Goal: Information Seeking & Learning: Learn about a topic

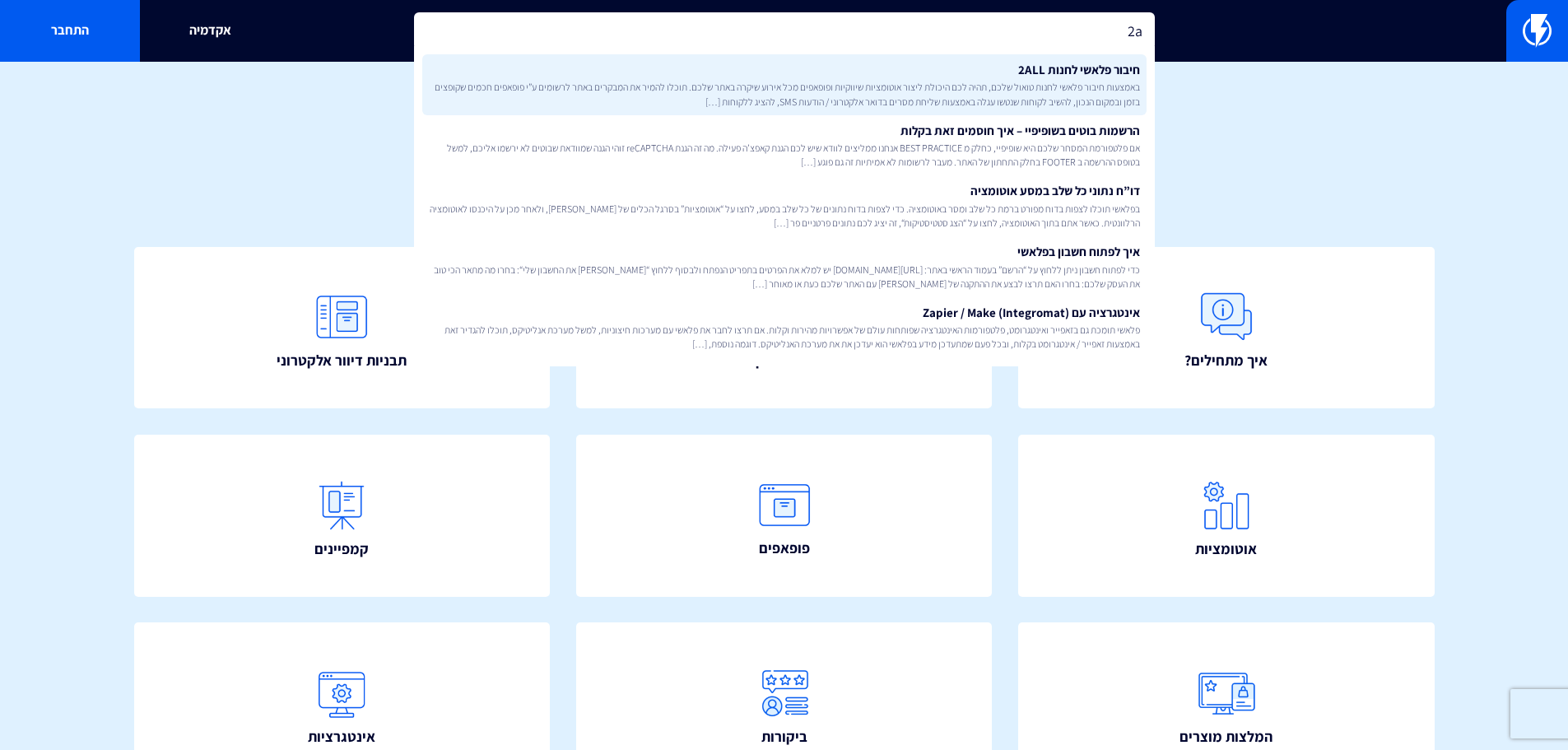
type input "2a"
click at [1093, 98] on span "באמצעות חיבור פלאשי לחנות טואול שלכם, תהיה לכם היכולת ליצור אוטומציות שיווקיות …" at bounding box center [784, 93] width 712 height 28
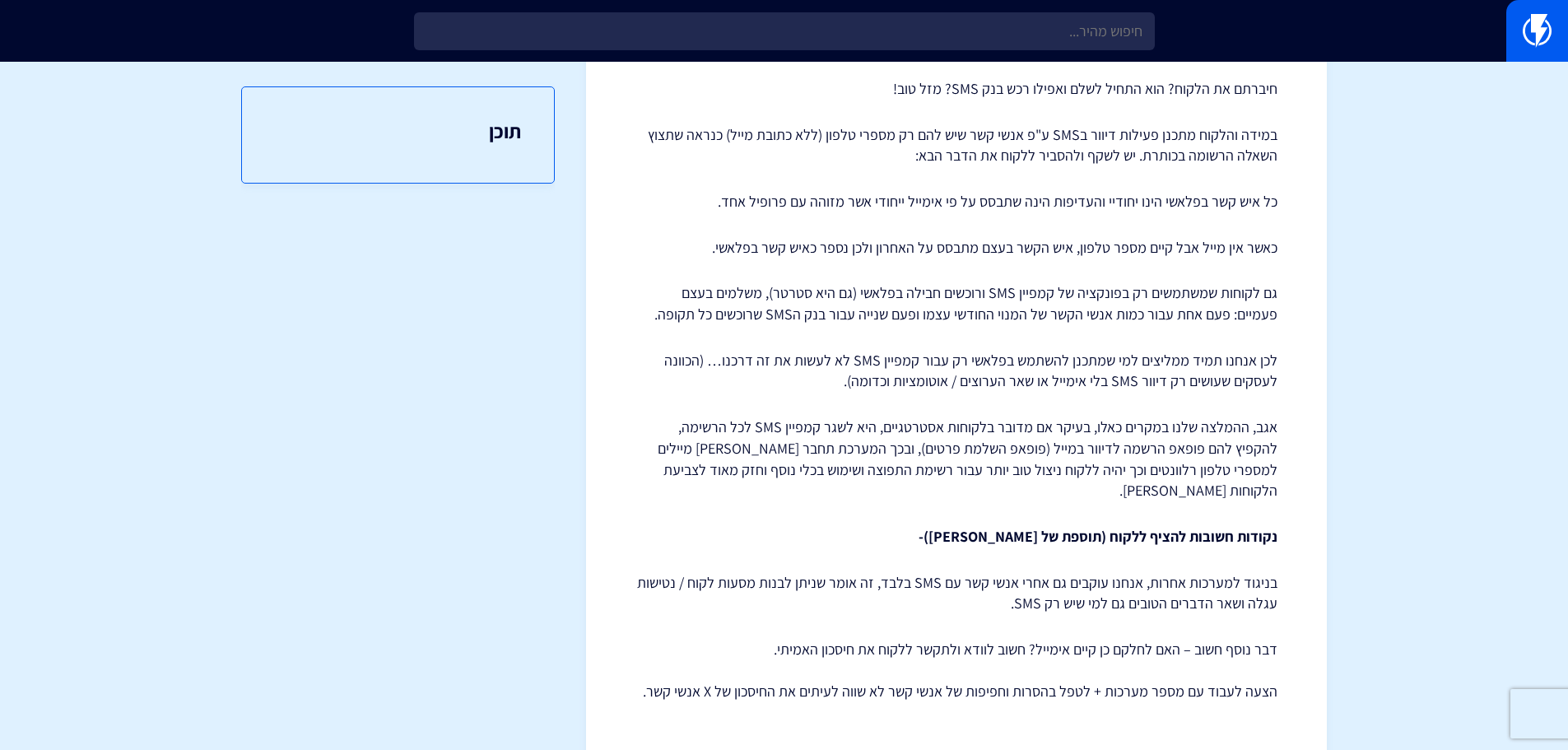
scroll to position [266, 0]
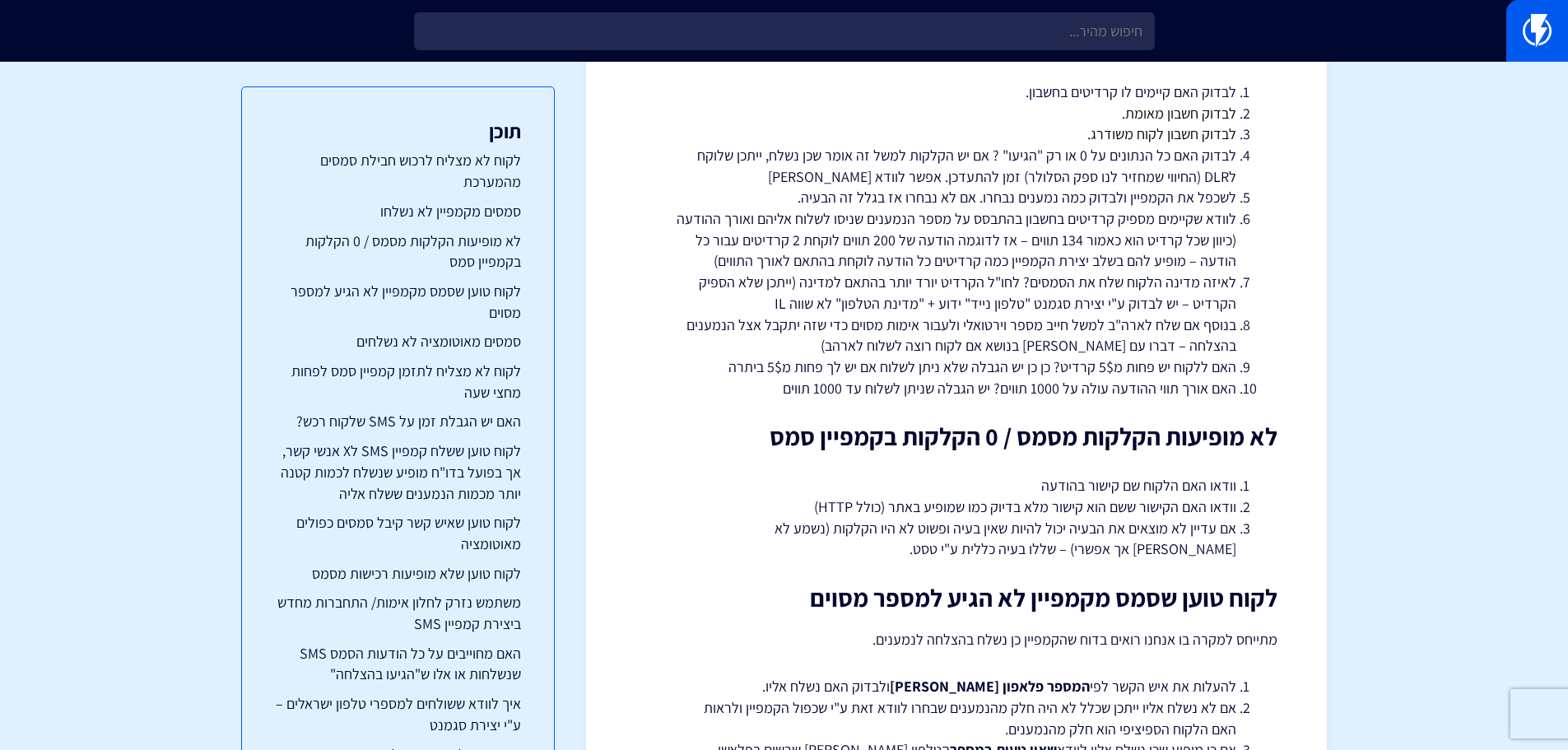
scroll to position [411, 0]
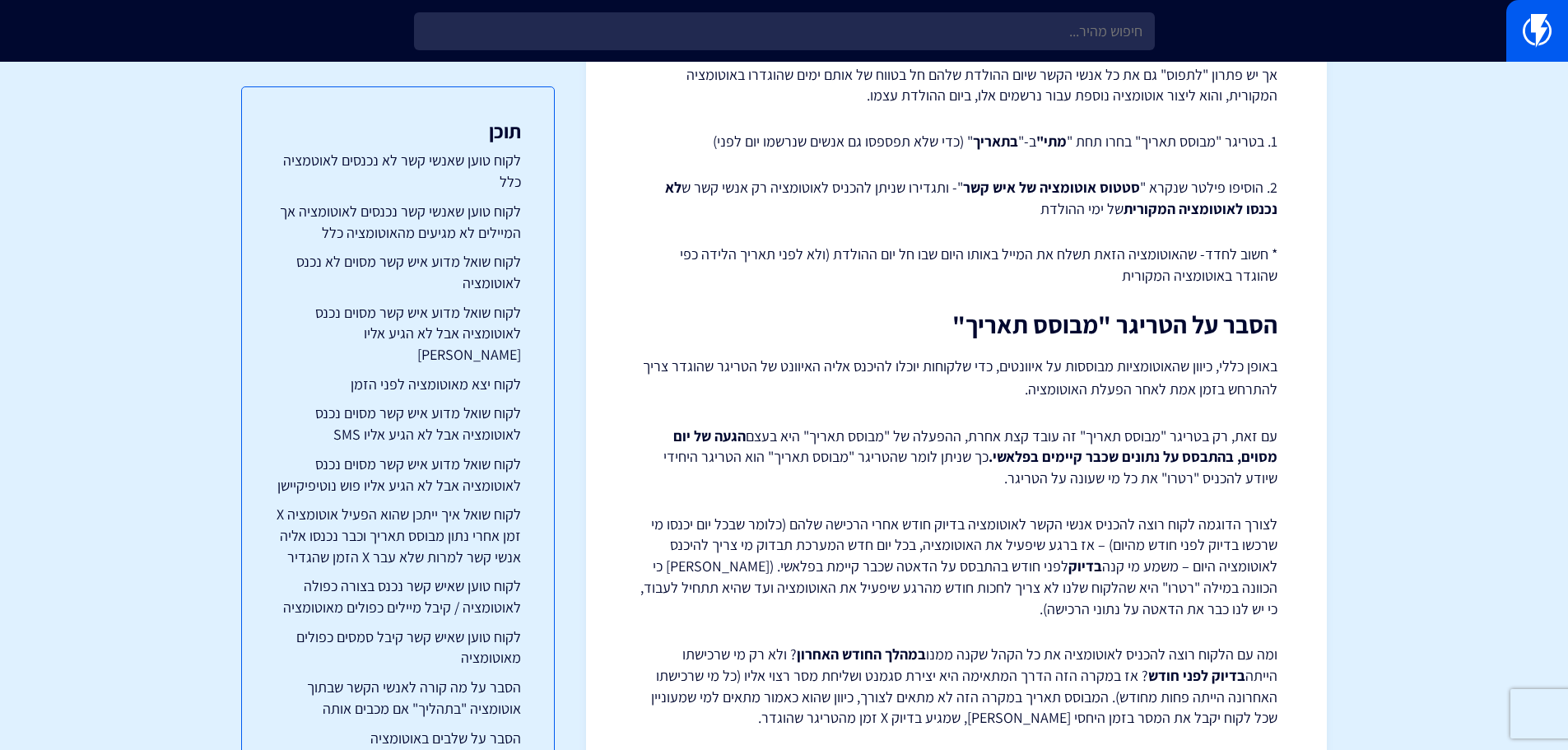
scroll to position [5493, 0]
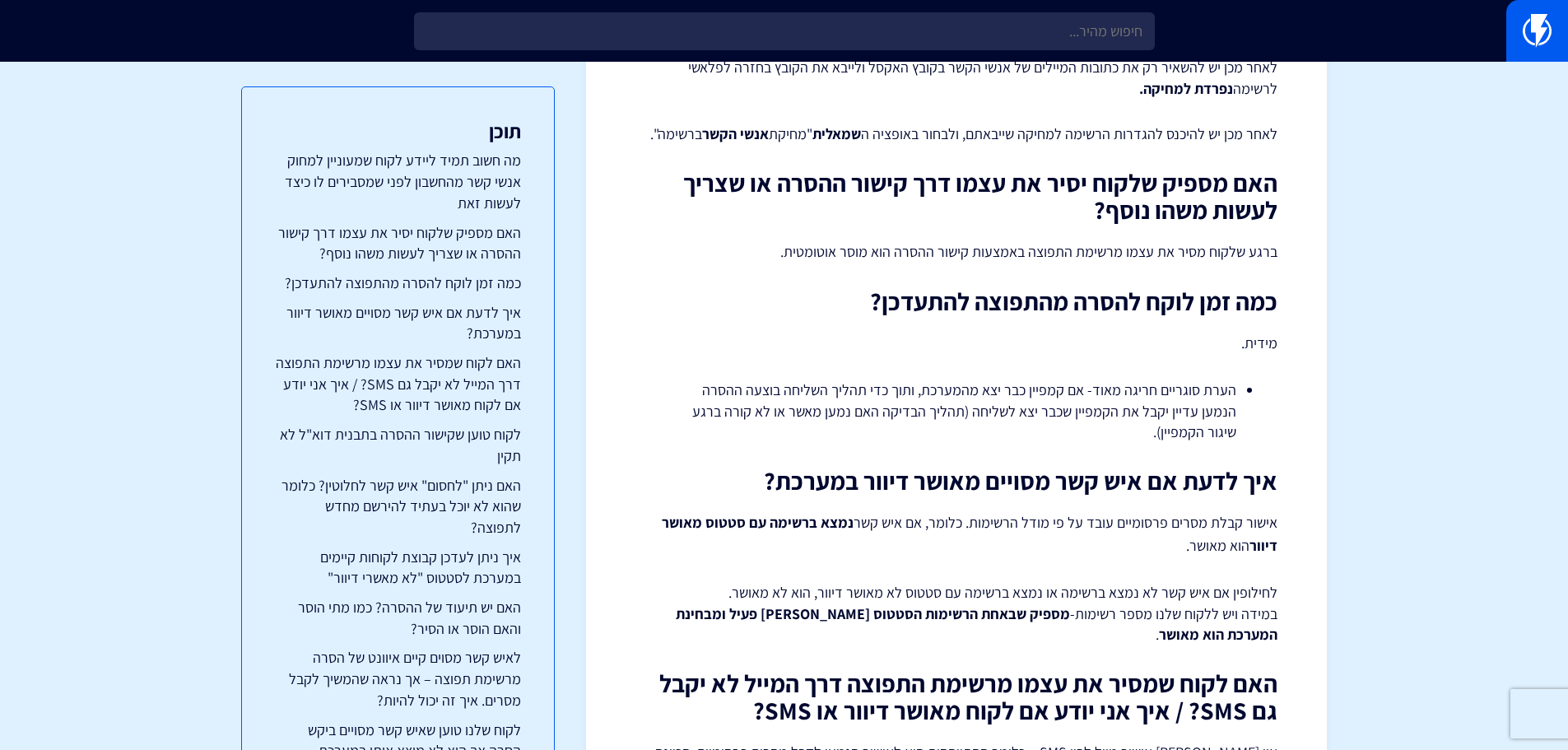
scroll to position [984, 0]
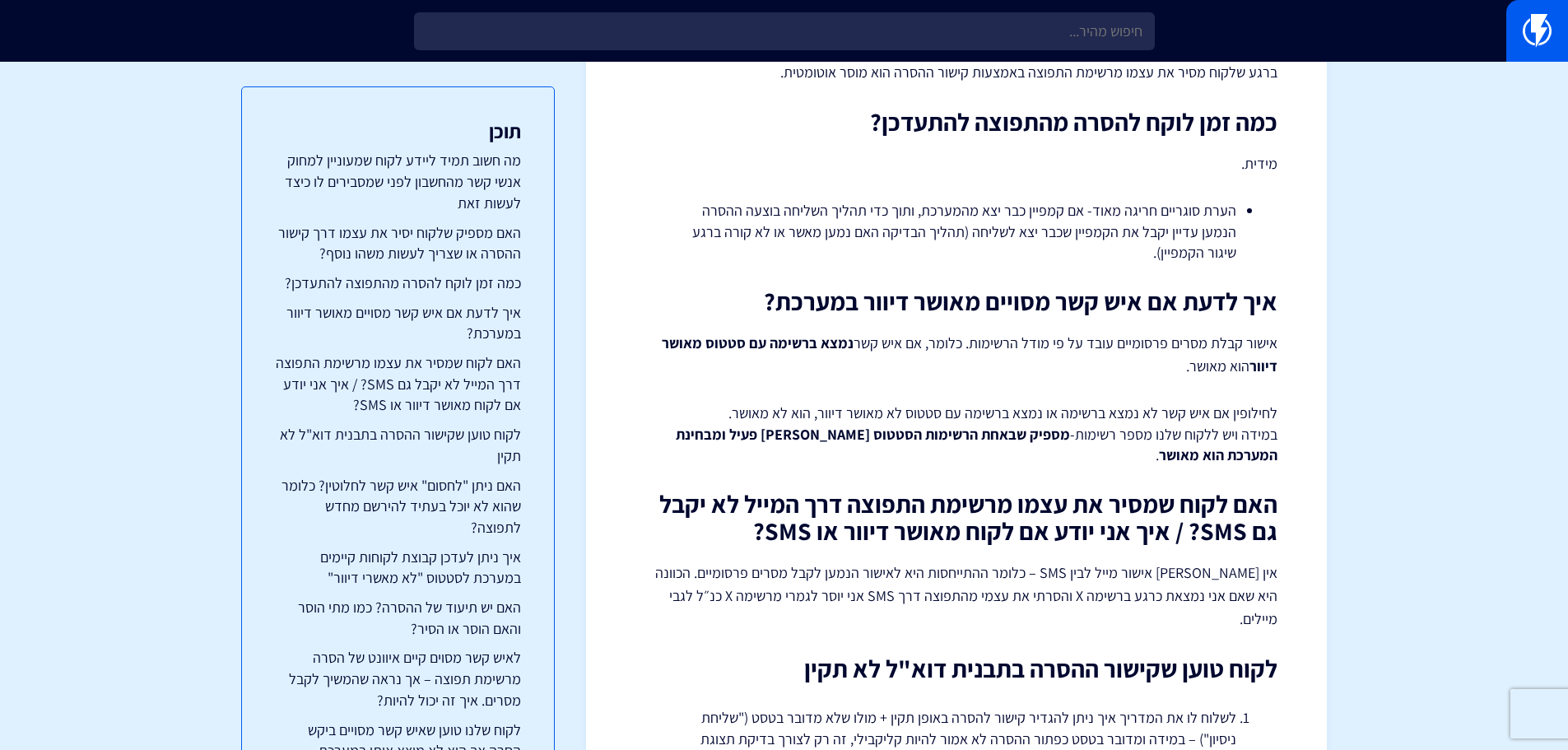
click at [1163, 406] on p "לחילופין אם איש קשר לא נמצא ברשימה או נמצא ברשימה עם סטטוס לא מאושר דיוור, הוא …" at bounding box center [956, 434] width 642 height 64
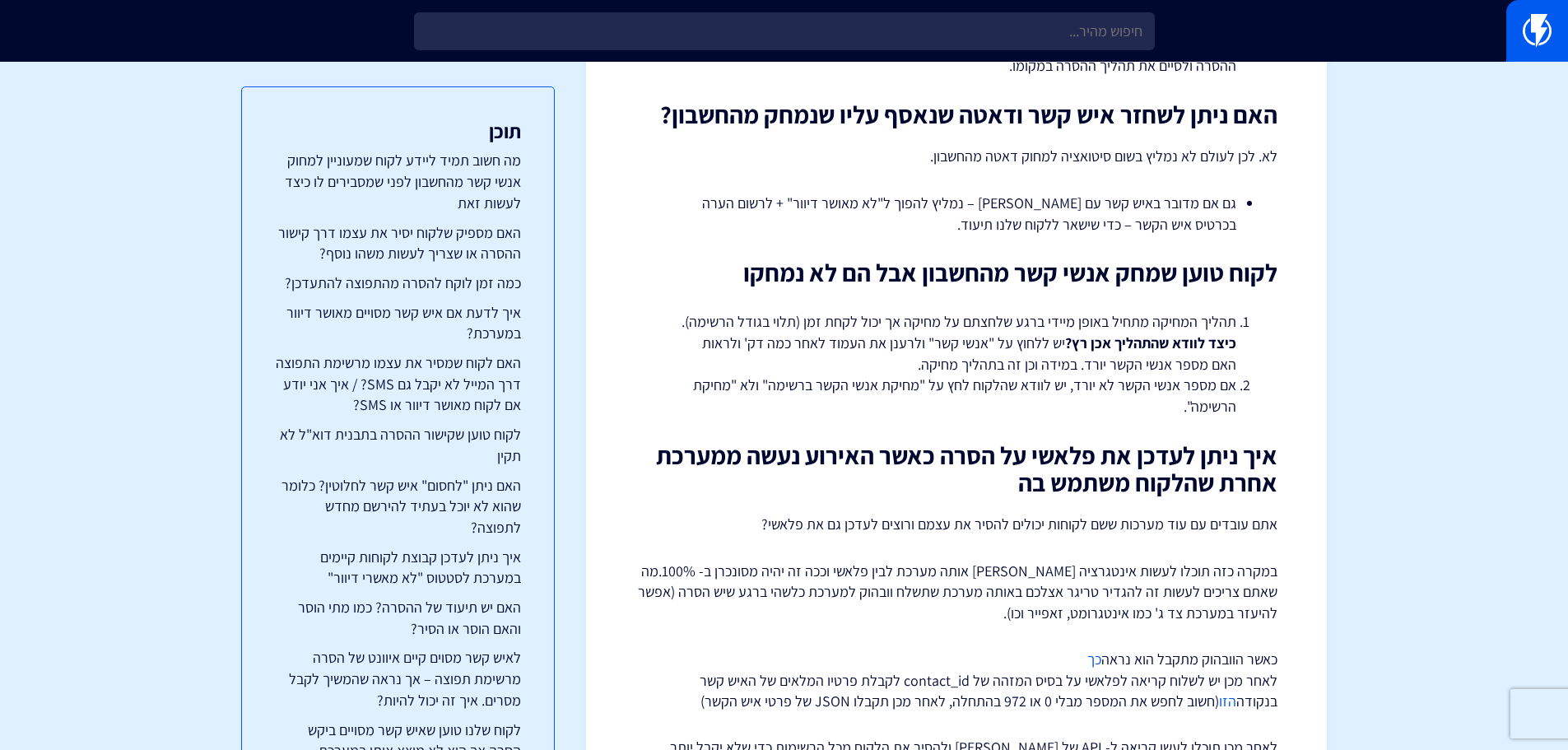
scroll to position [4523, 0]
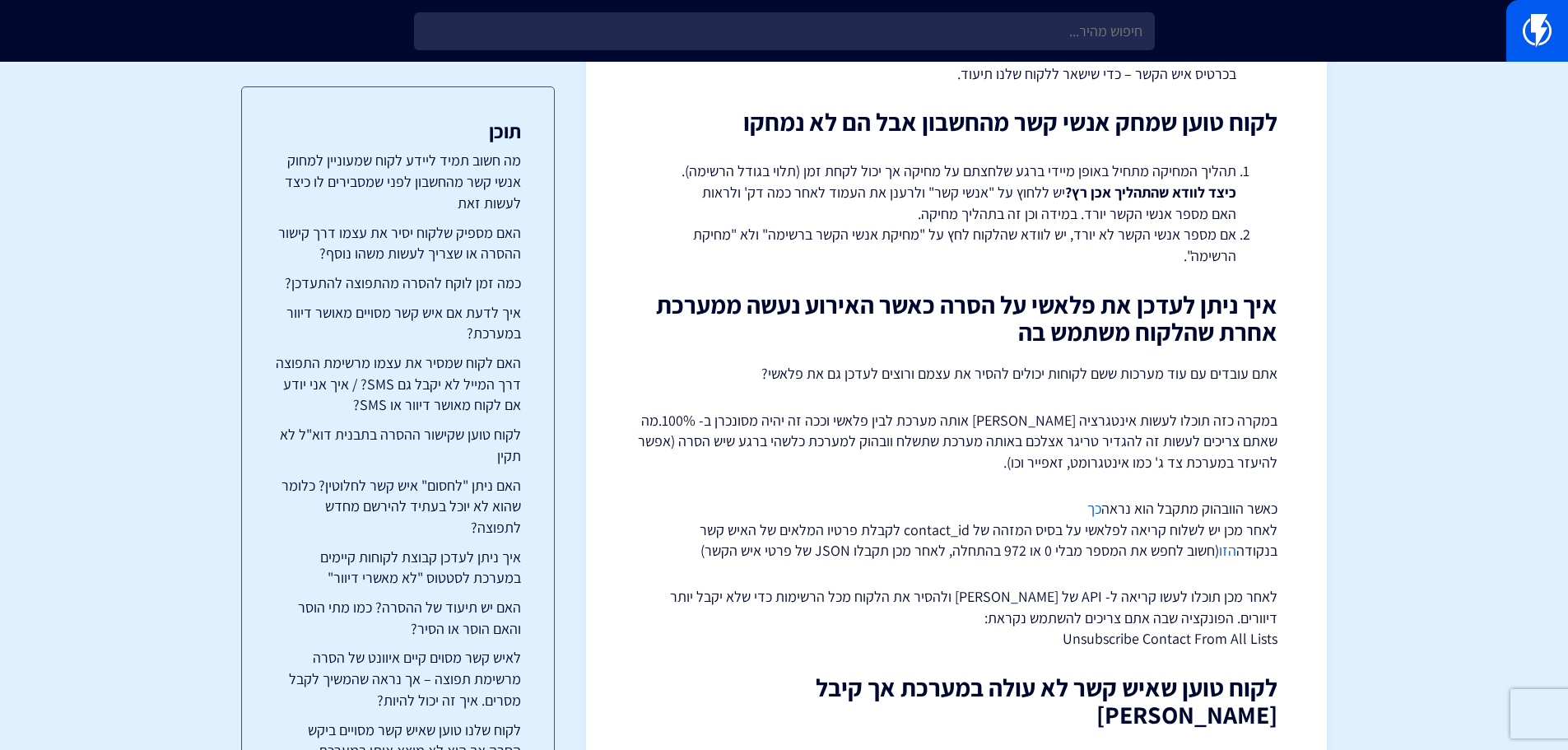
click at [1244, 498] on p "כאשר הוובהוק מתקבל הוא נראה כך לאחר מכן יש לשלוח קריאה לפלאשי על בסיס המזהה של …" at bounding box center [956, 530] width 642 height 64
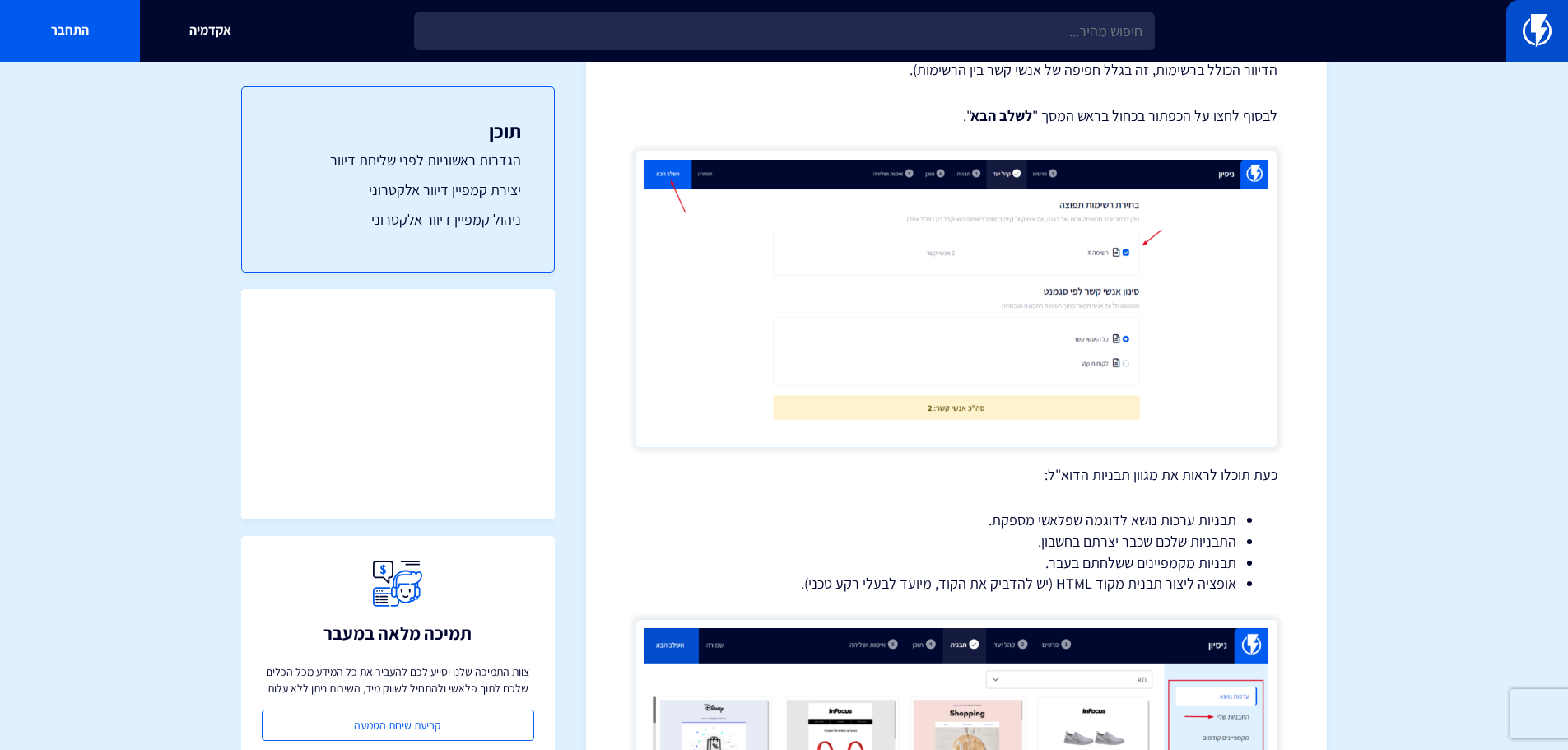
scroll to position [70, 0]
